Goal: Find contact information: Find contact information

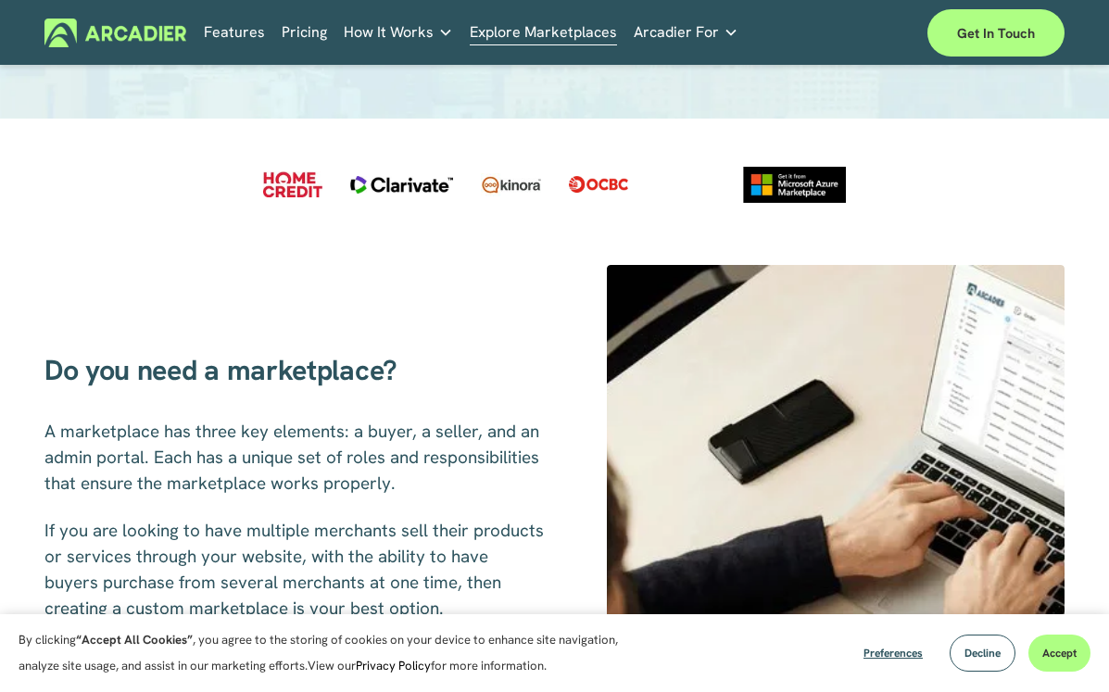
scroll to position [448, 0]
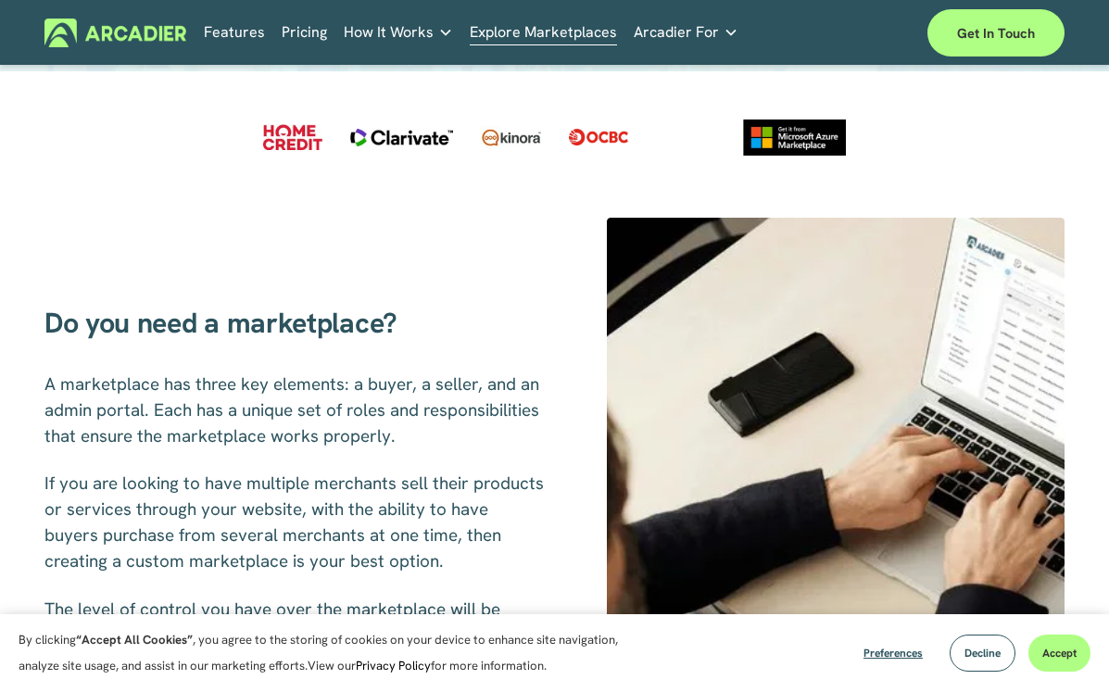
click at [0, 0] on link "Retail Marketplaces Whatever you are offering to your customer, we bring it all…" at bounding box center [0, 0] width 0 height 0
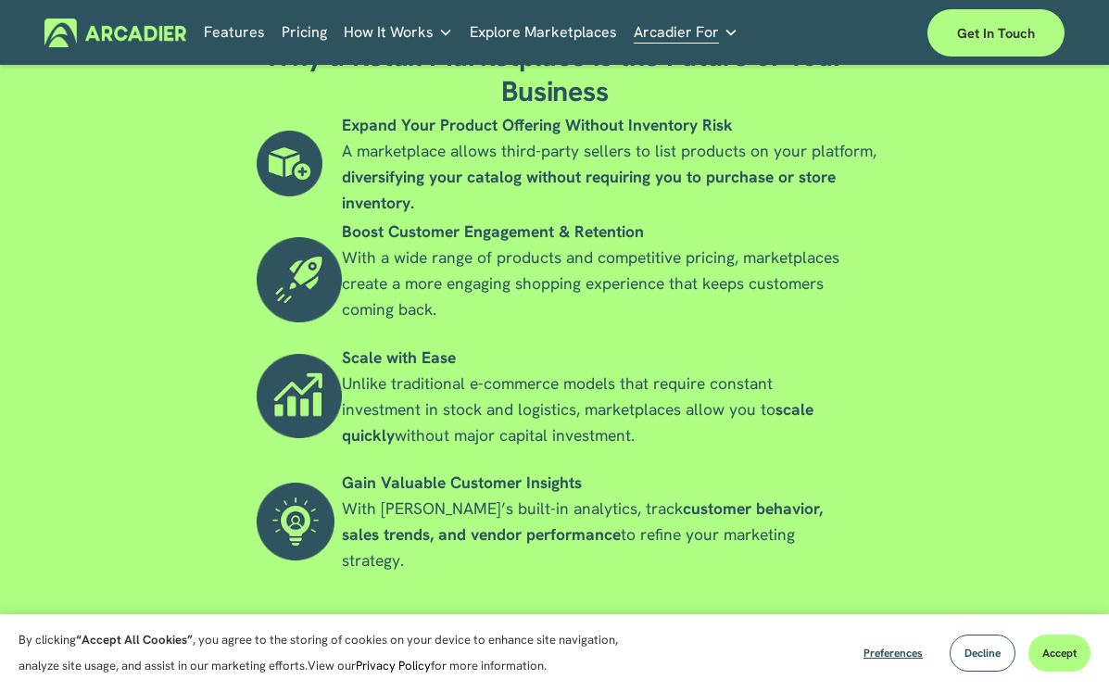
scroll to position [1248, 0]
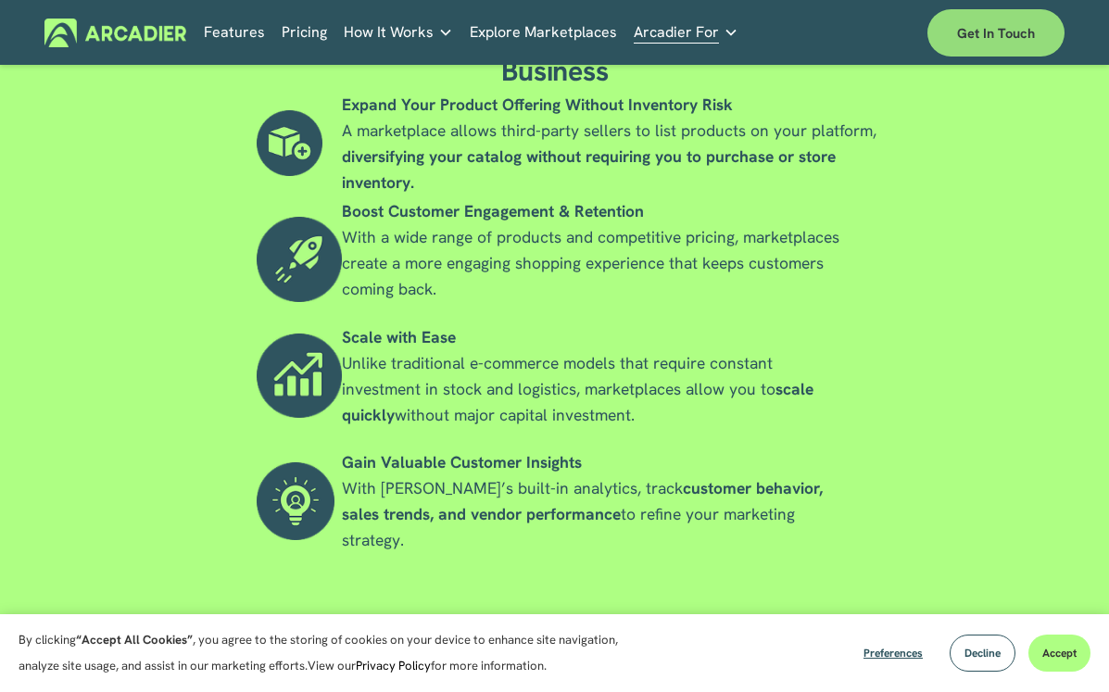
click at [979, 26] on link "Get in touch" at bounding box center [995, 32] width 137 height 47
